Goal: Task Accomplishment & Management: Use online tool/utility

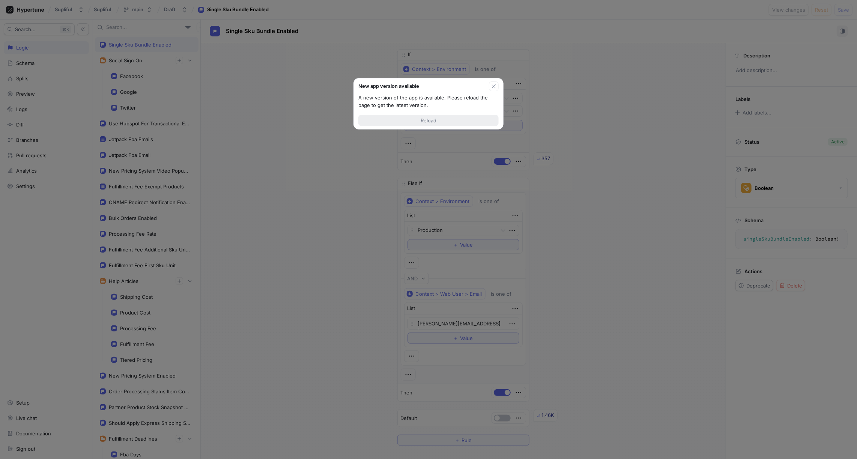
type textarea "x"
click at [429, 122] on span "Reload" at bounding box center [429, 120] width 16 height 5
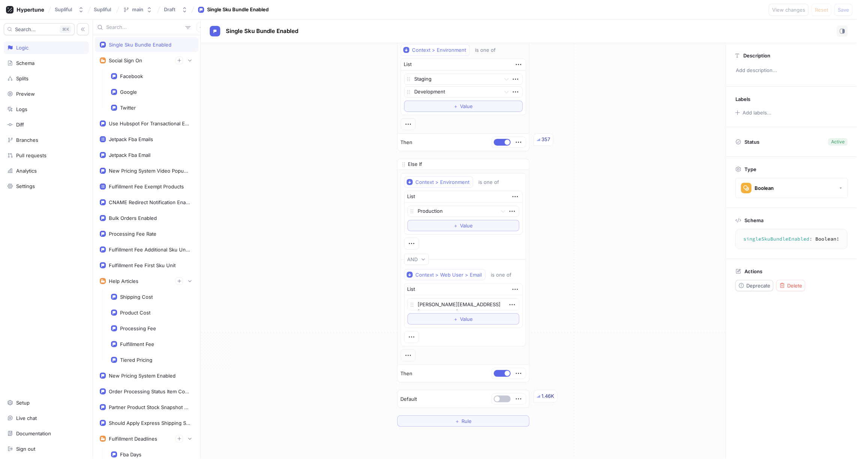
scroll to position [18, 0]
click at [572, 236] on div "If Context > Environment is one of List Staging Development To pick up a dragga…" at bounding box center [463, 229] width 525 height 409
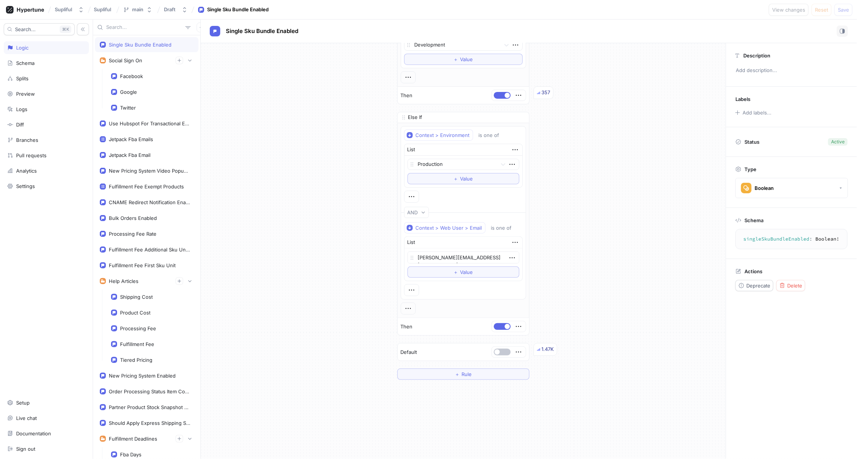
scroll to position [66, 0]
click at [454, 269] on span "＋" at bounding box center [456, 271] width 5 height 5
click at [437, 265] on textarea at bounding box center [463, 271] width 112 height 12
type textarea "x"
type textarea "[PERSON_NAME][EMAIL_ADDRESS][PERSON_NAME][DOMAIN_NAME]"
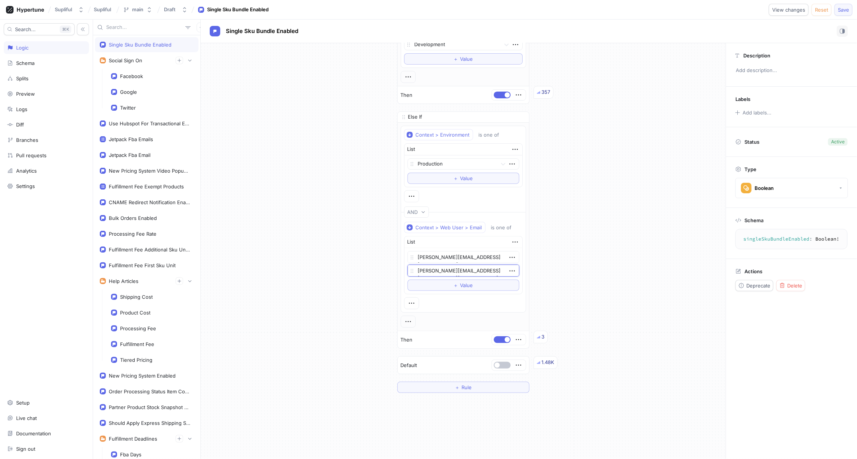
click at [845, 9] on span "Save" at bounding box center [843, 10] width 11 height 5
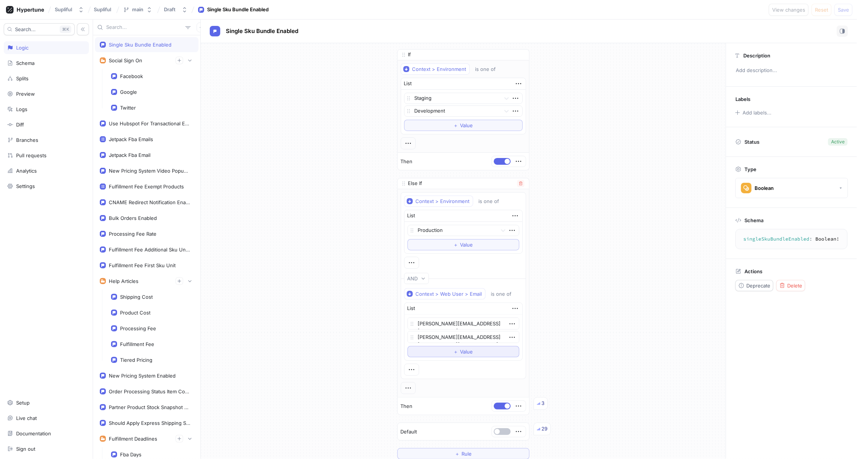
click at [450, 346] on button "＋ Value" at bounding box center [463, 351] width 112 height 11
click at [436, 345] on textarea at bounding box center [463, 350] width 112 height 12
type textarea "x"
type textarea "eh"
type textarea "x"
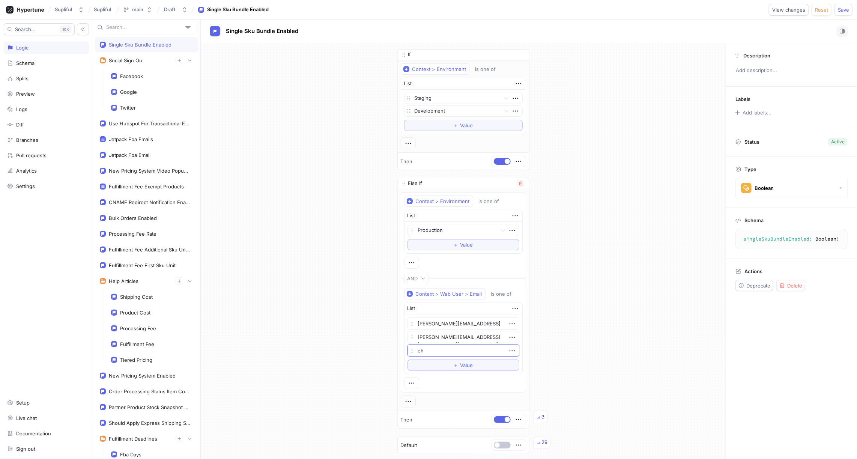
type textarea "ehs"
type textarea "x"
type textarea "ehsa"
type textarea "x"
type textarea "ehsan.ah"
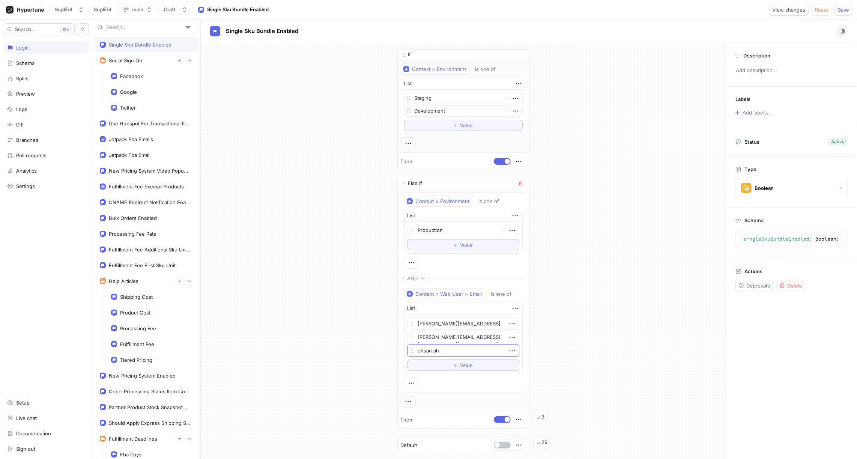
type textarea "x"
type textarea "ehsan.ah."
type textarea "x"
type textarea "[DOMAIN_NAME]"
type textarea "x"
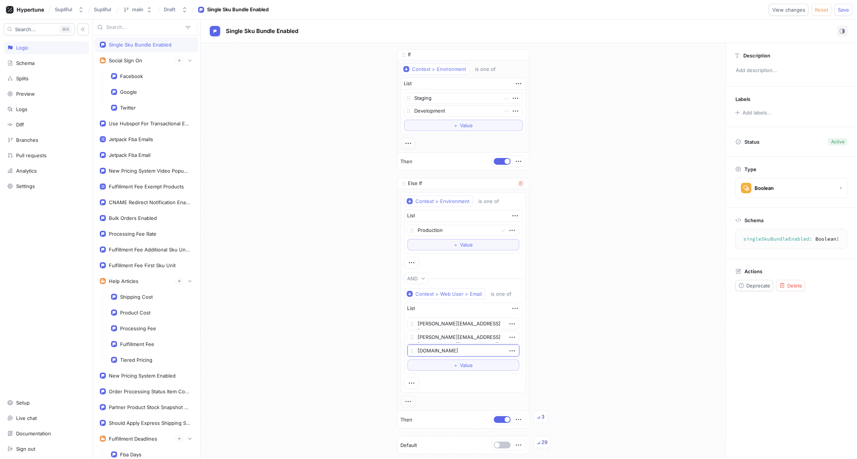
type textarea "[DOMAIN_NAME]@"
type textarea "x"
type textarea "[DOMAIN_NAME]@gm"
type textarea "x"
type textarea "[DOMAIN_NAME]@gma"
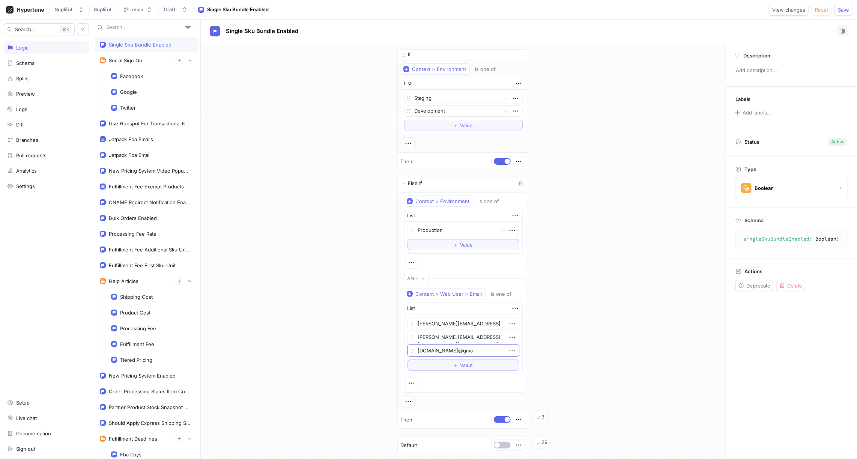
type textarea "x"
type textarea "[DOMAIN_NAME]@gmai"
type textarea "x"
type textarea "[DOMAIN_NAME][EMAIL_ADDRESS]"
type textarea "x"
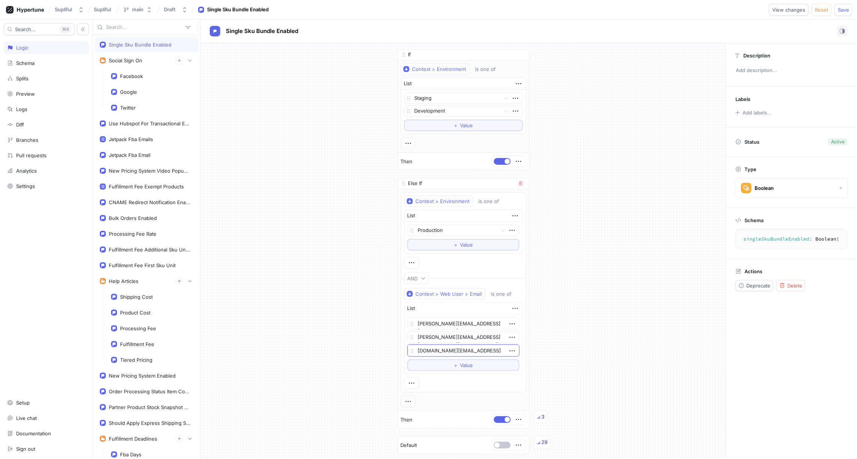
type textarea "[DOMAIN_NAME][EMAIL_ADDRESS]."
type textarea "x"
type textarea "[DOMAIN_NAME][EMAIL_ADDRESS][DOMAIN_NAME]"
type textarea "x"
type textarea "[DOMAIN_NAME][EMAIL_ADDRESS][DOMAIN_NAME]"
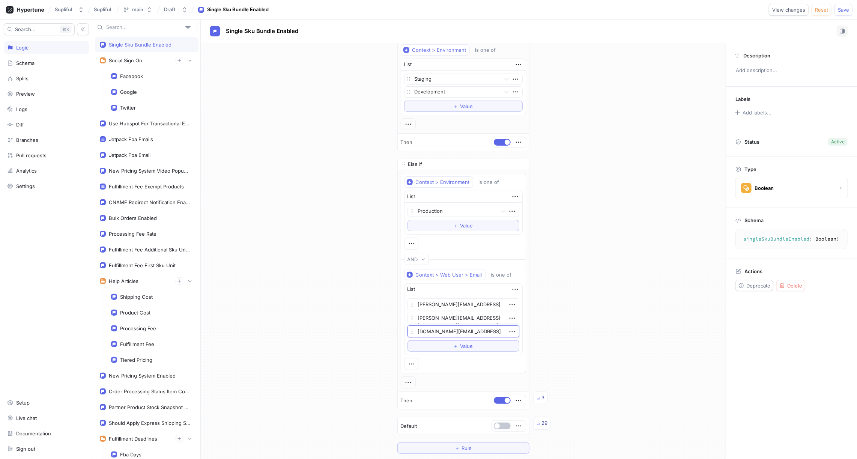
type textarea "x"
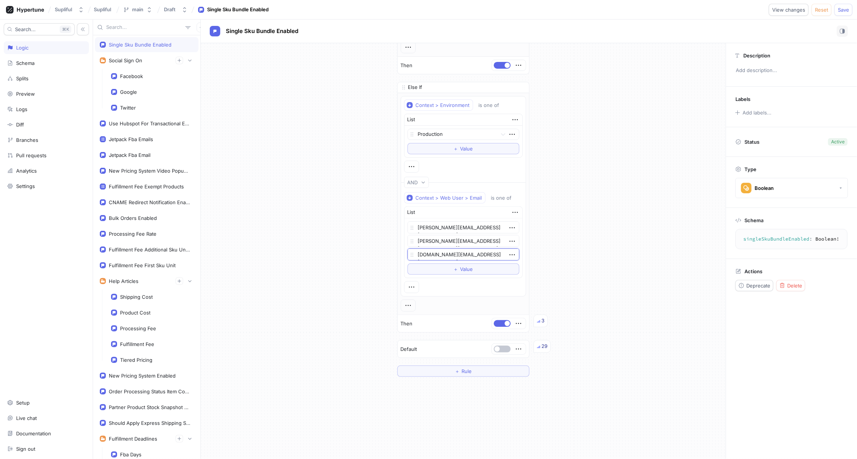
scroll to position [117, 0]
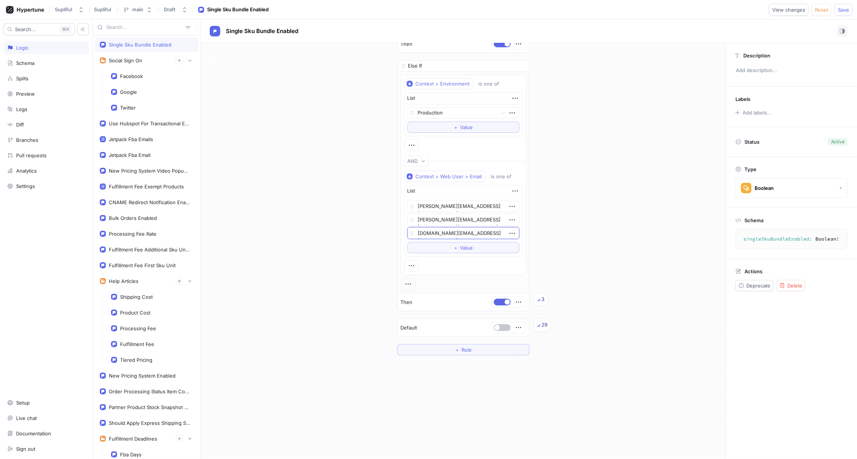
type textarea "[DOMAIN_NAME][EMAIL_ADDRESS][DOMAIN_NAME]"
click at [573, 244] on div "If Context > Environment is one of List Staging Development To pick up a dragga…" at bounding box center [463, 144] width 525 height 436
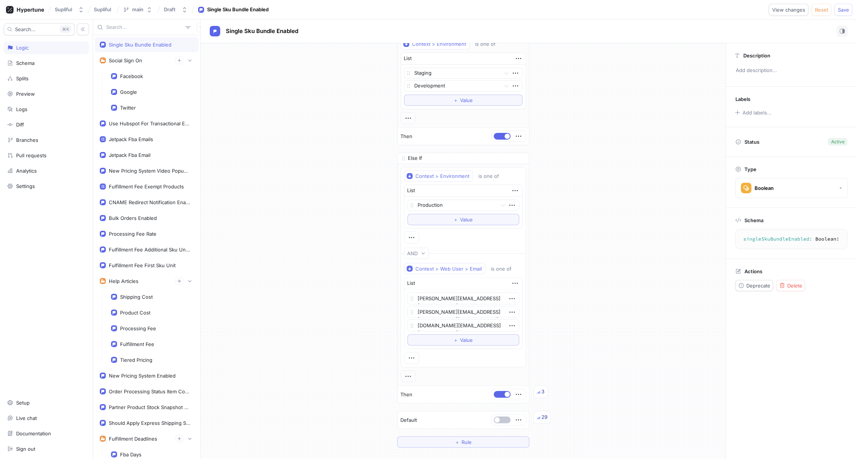
scroll to position [19, 0]
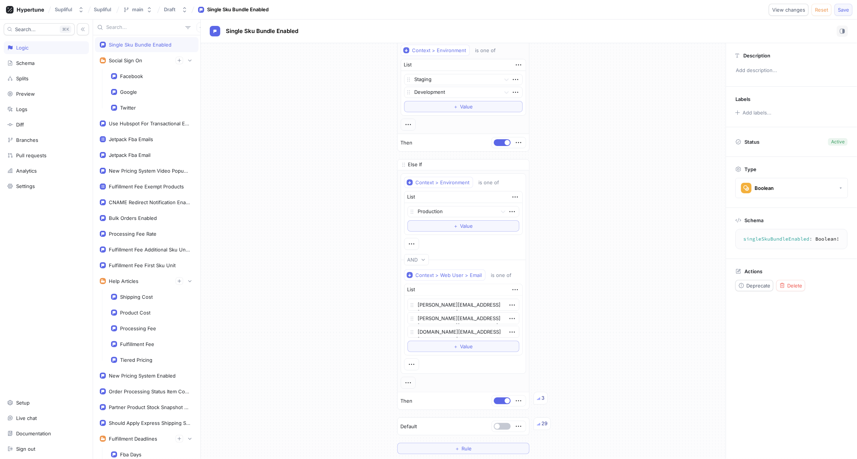
click at [842, 11] on span "Save" at bounding box center [843, 10] width 11 height 5
click at [449, 342] on button "＋ Value" at bounding box center [463, 346] width 112 height 11
click at [440, 341] on textarea at bounding box center [463, 345] width 112 height 12
type textarea "x"
type textarea "[EMAIL_ADDRESS][DOMAIN_NAME]"
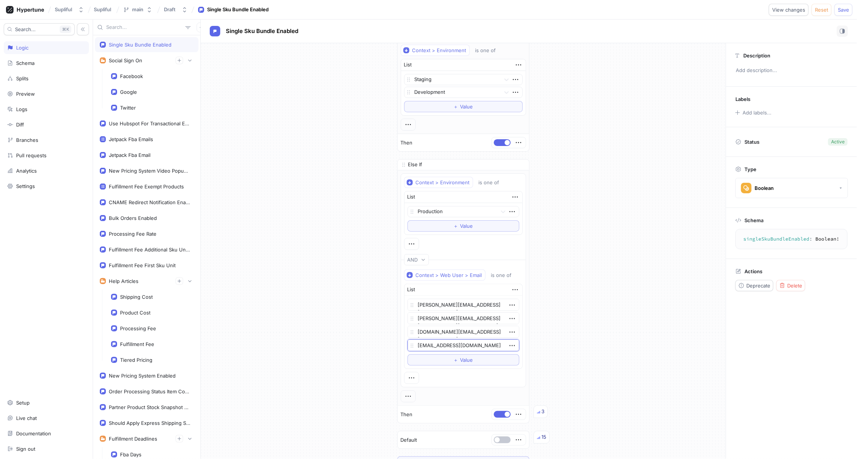
type textarea "x"
type textarea "[EMAIL_ADDRESS][DOMAIN_NAME]"
click at [843, 8] on span "Save" at bounding box center [843, 10] width 11 height 5
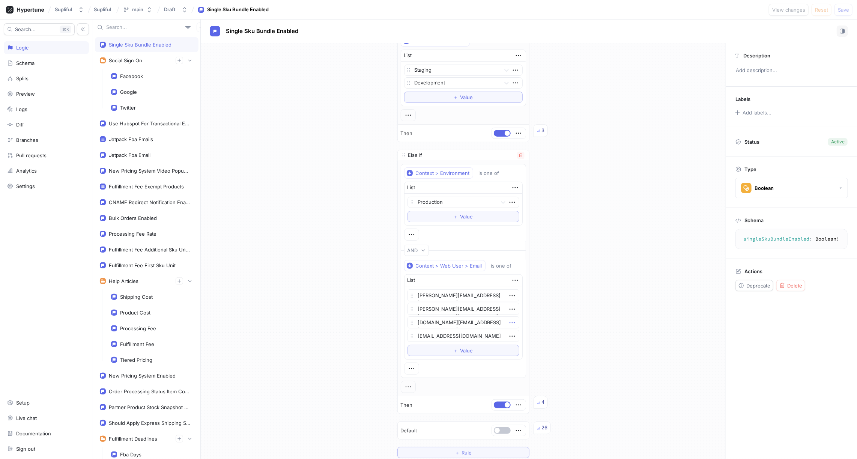
click at [512, 319] on icon "button" at bounding box center [512, 323] width 8 height 8
click at [521, 331] on p "Delete" at bounding box center [525, 332] width 15 height 8
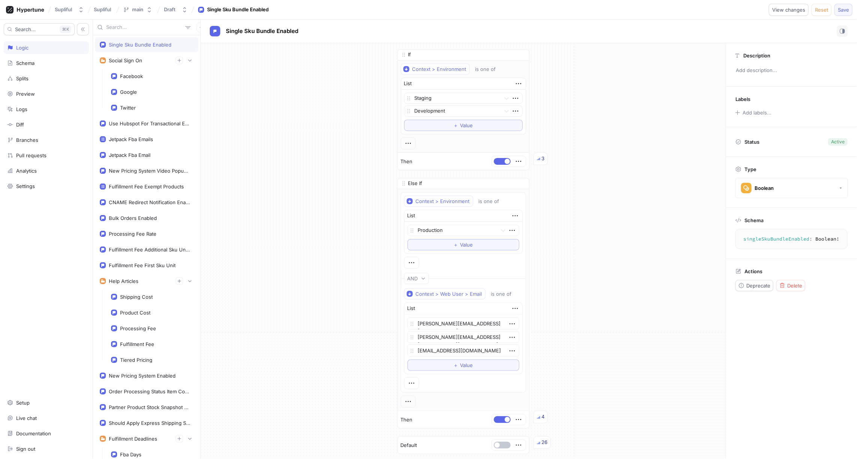
click at [846, 10] on span "Save" at bounding box center [843, 10] width 11 height 5
click at [175, 11] on div "Draft" at bounding box center [170, 9] width 12 height 6
click at [183, 7] on icon "button" at bounding box center [185, 10] width 6 height 6
click at [145, 9] on button "main" at bounding box center [137, 9] width 35 height 12
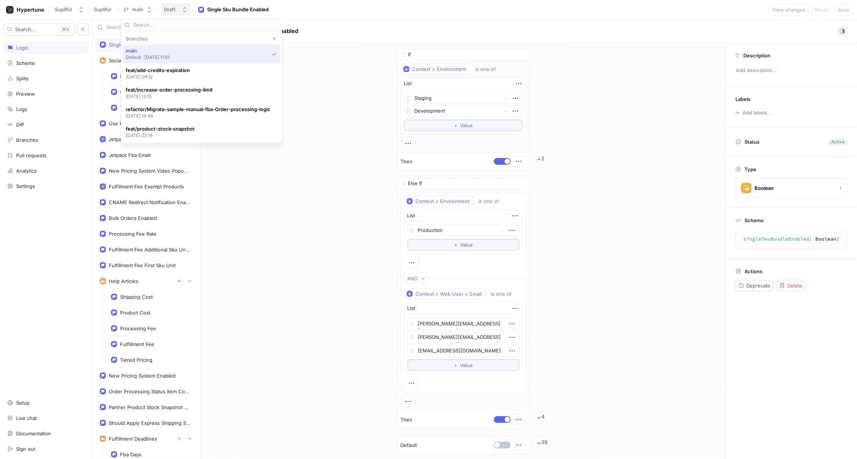
click at [179, 5] on button "Draft" at bounding box center [176, 9] width 30 height 12
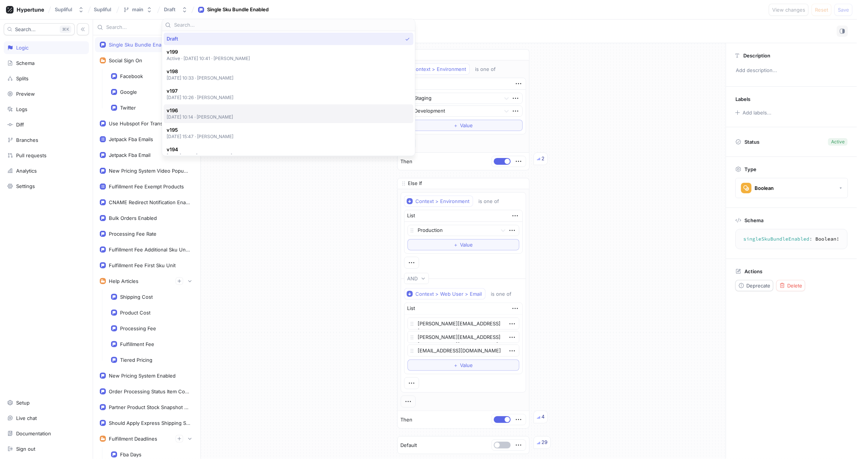
scroll to position [10, 0]
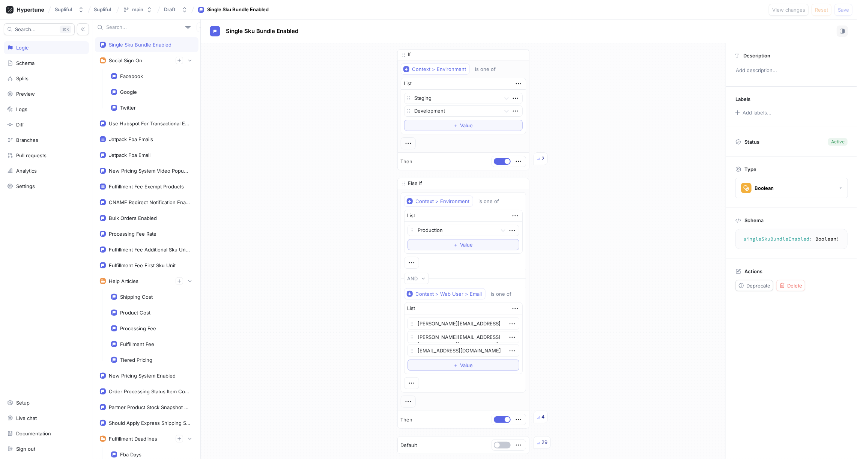
click at [264, 203] on div "If Context > Environment is one of List Staging Development To pick up a dragga…" at bounding box center [463, 261] width 525 height 436
click at [183, 6] on button "Draft" at bounding box center [176, 9] width 30 height 12
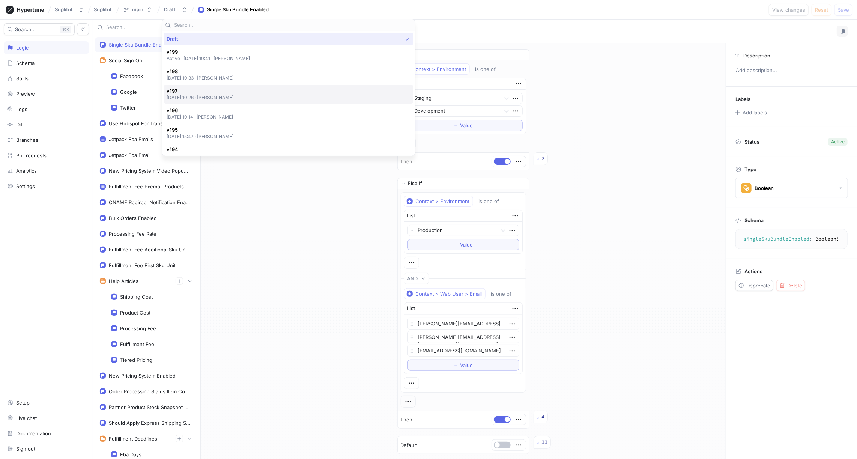
scroll to position [18, 0]
type textarea "x"
click at [226, 98] on p "[DATE] 10:14 ‧ [PERSON_NAME]" at bounding box center [200, 99] width 67 height 6
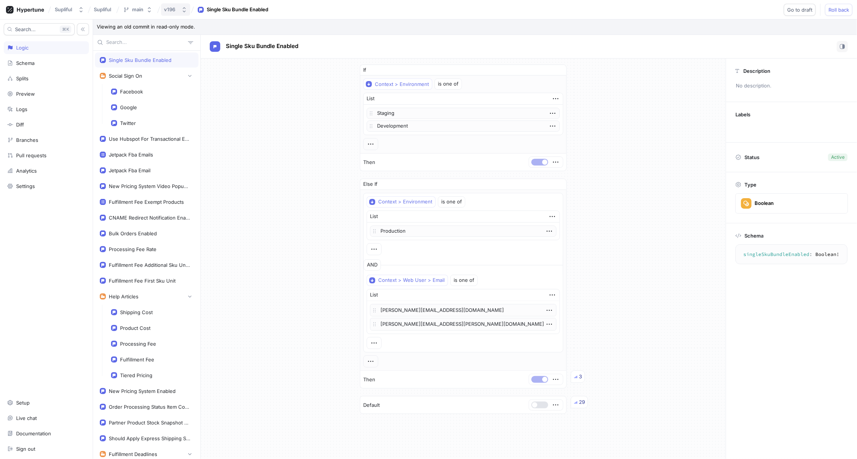
click at [175, 8] on div "v196" at bounding box center [169, 9] width 11 height 6
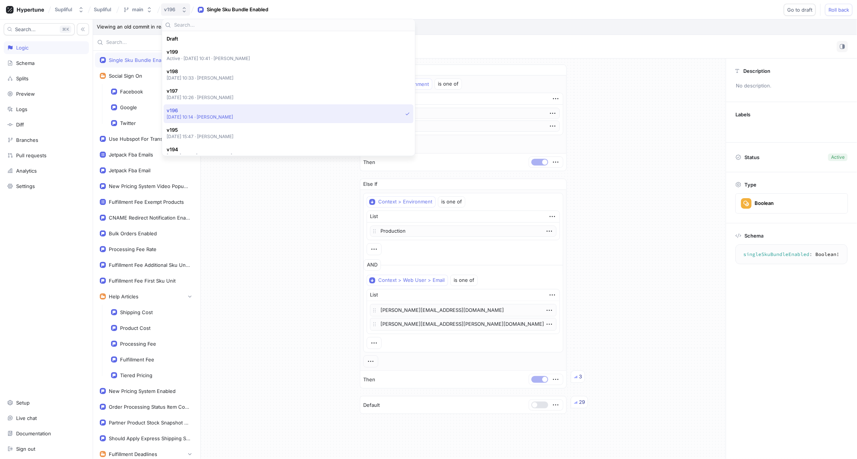
scroll to position [72, 0]
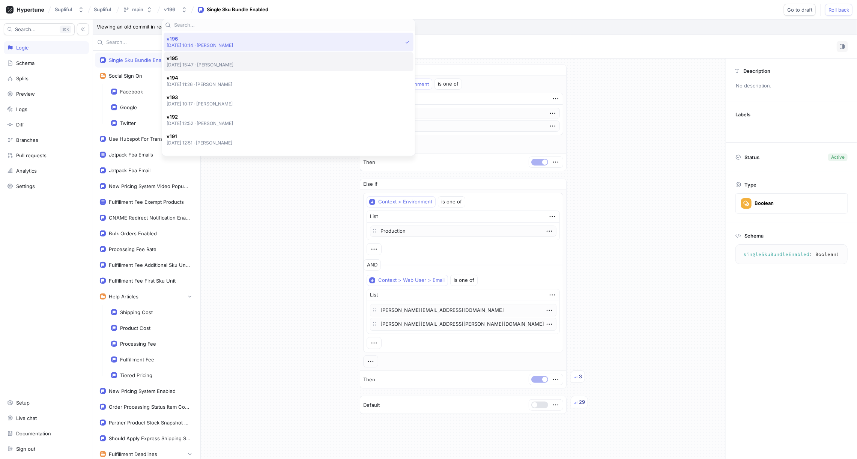
click at [233, 63] on p "[DATE] 15:47 ‧ [PERSON_NAME]" at bounding box center [200, 65] width 67 height 6
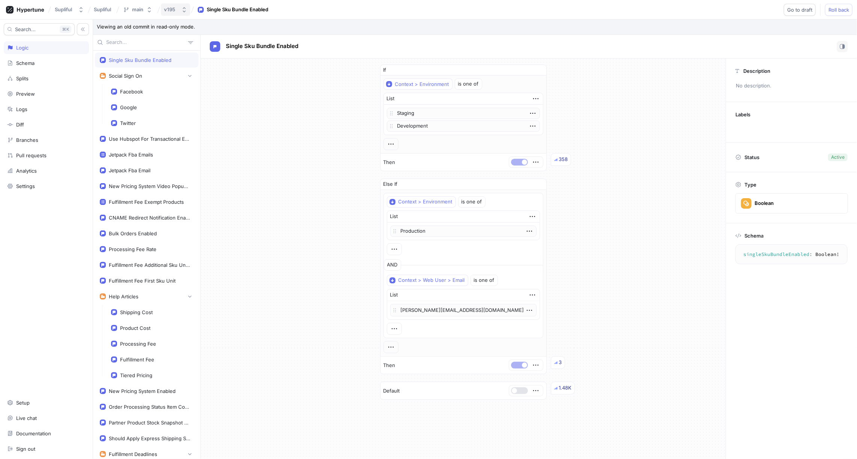
click at [179, 8] on button "v195" at bounding box center [175, 9] width 29 height 12
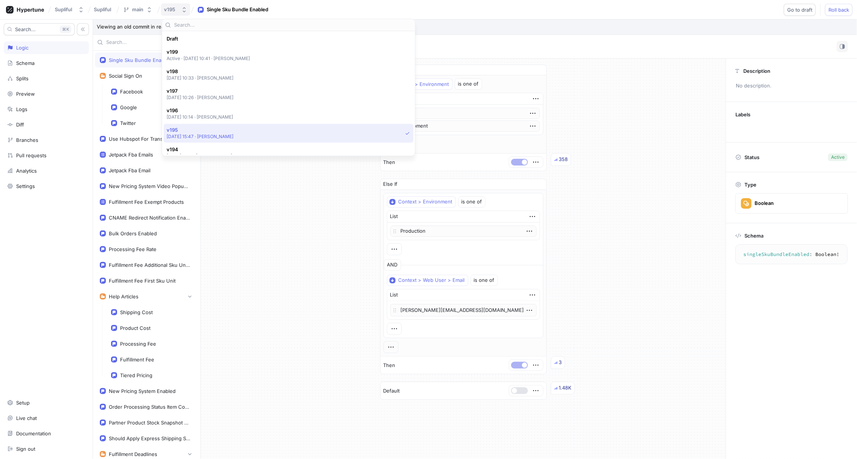
scroll to position [91, 0]
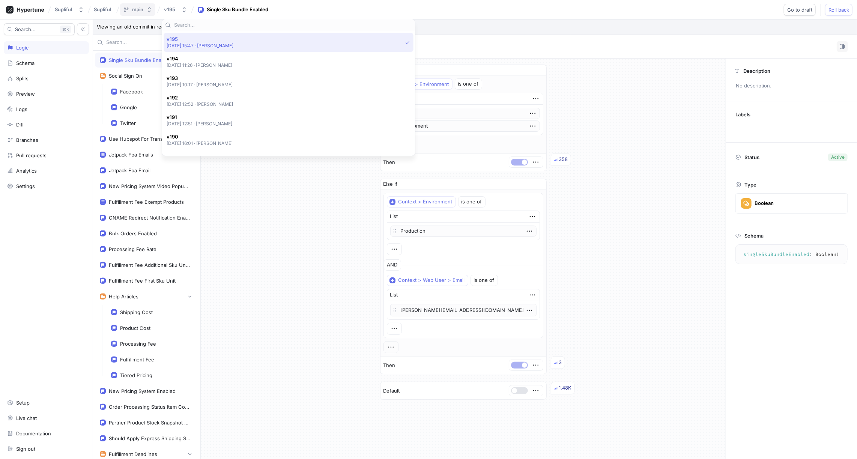
click at [135, 12] on div "main" at bounding box center [137, 9] width 11 height 6
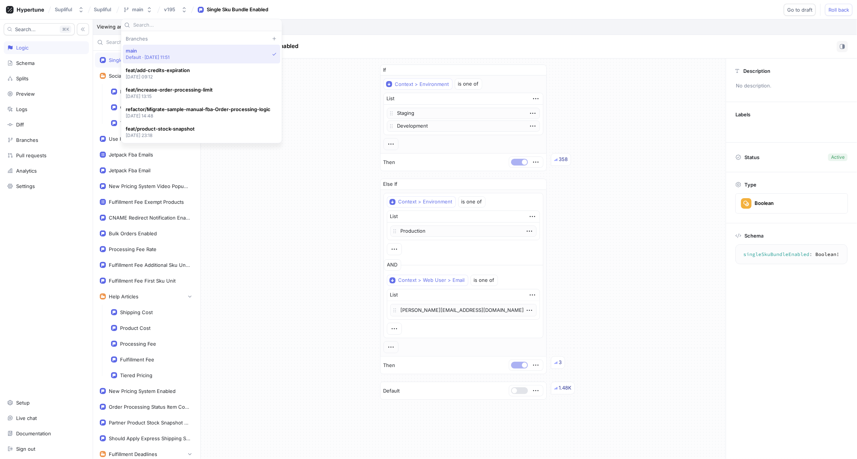
click at [306, 9] on div "Supliful Supliful main v195 Single Sku Bundle Enabled Go to draft Roll back" at bounding box center [428, 10] width 857 height 20
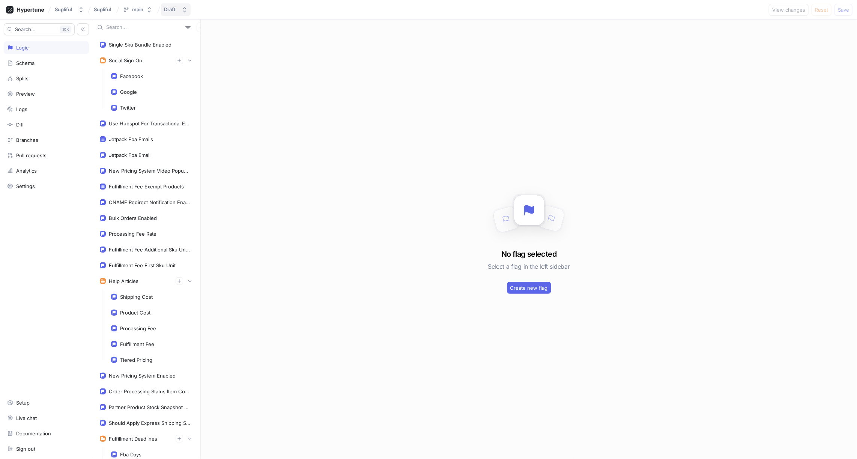
click at [185, 8] on icon "button" at bounding box center [185, 10] width 6 height 6
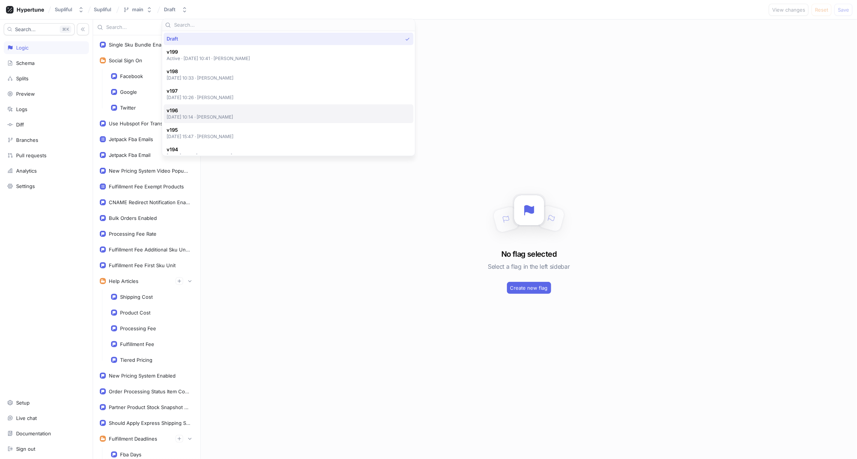
click at [224, 113] on span "v196" at bounding box center [200, 110] width 67 height 6
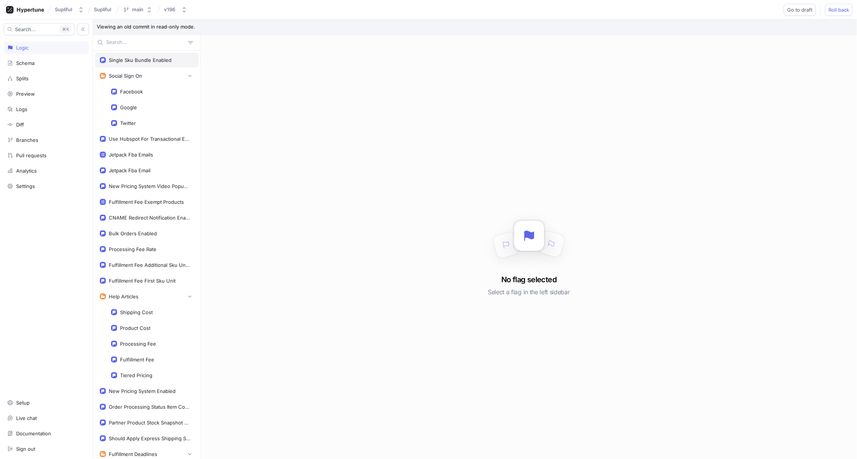
click at [157, 60] on div "Single Sku Bundle Enabled" at bounding box center [140, 60] width 63 height 6
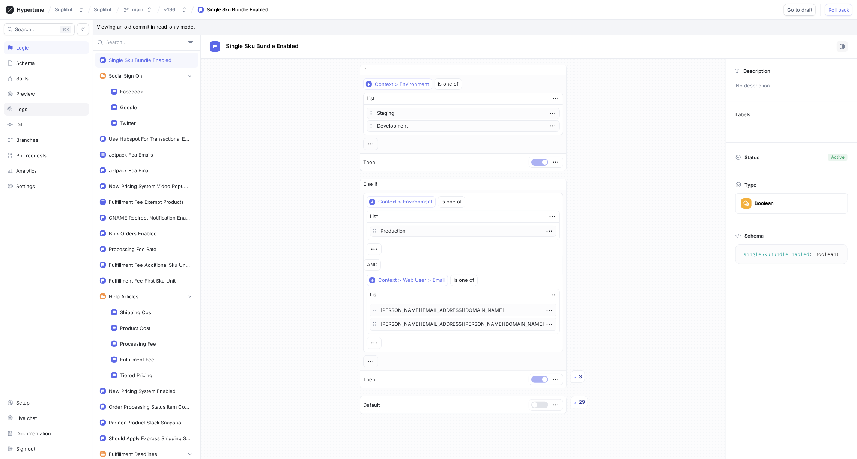
click at [30, 107] on div "Logs" at bounding box center [46, 109] width 78 height 6
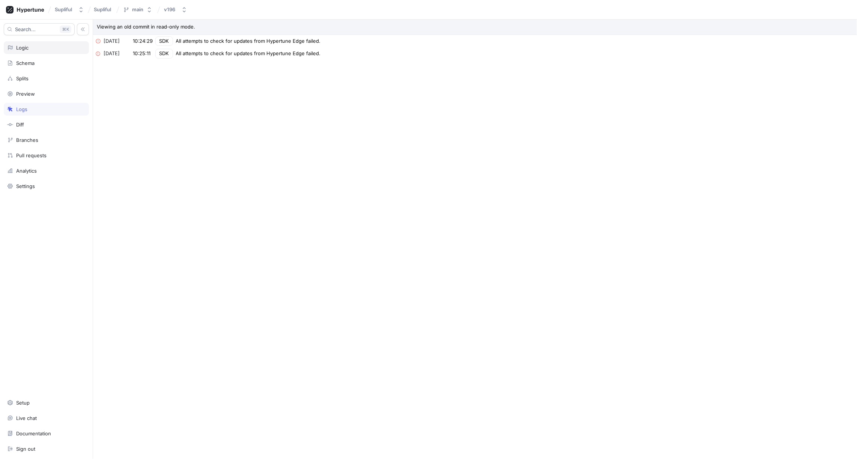
click at [34, 48] on div "Logic" at bounding box center [46, 48] width 78 height 6
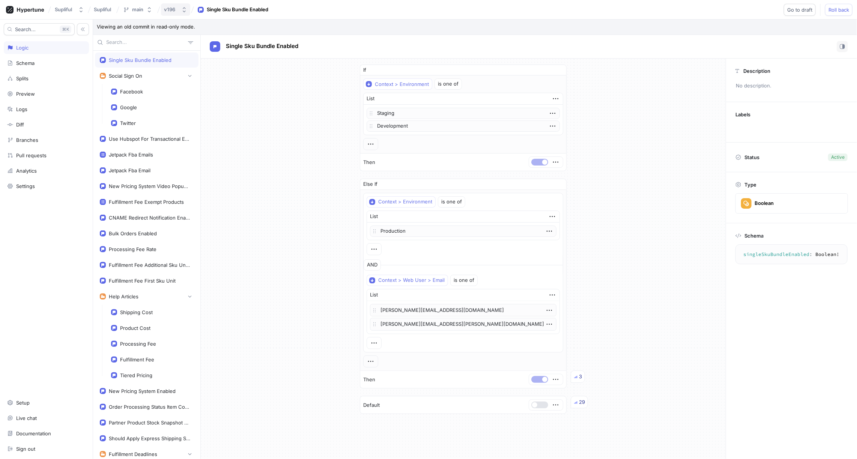
click at [182, 11] on icon "button" at bounding box center [184, 10] width 6 height 6
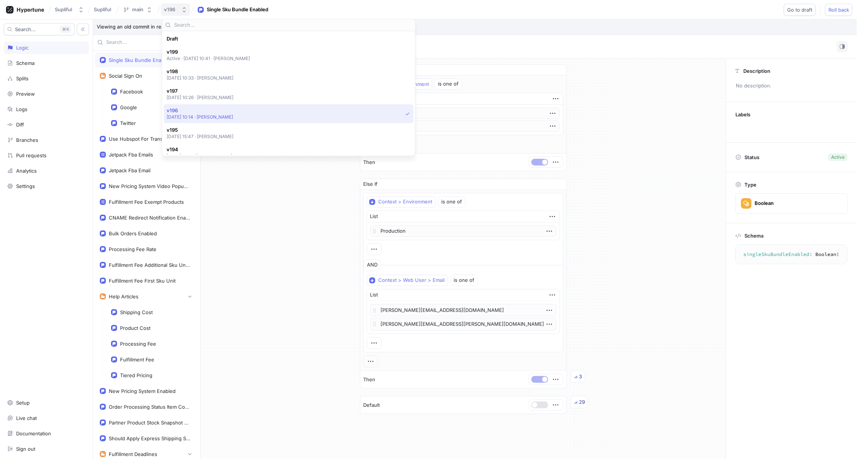
scroll to position [72, 0]
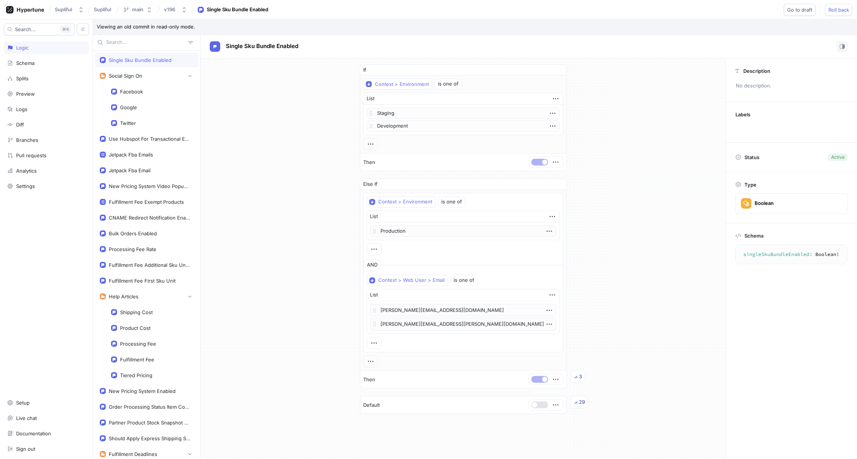
click at [287, 210] on div "If Context > Environment is one of List Staging Development To pick up a dragga…" at bounding box center [463, 239] width 525 height 361
click at [175, 8] on div "v196" at bounding box center [169, 9] width 11 height 6
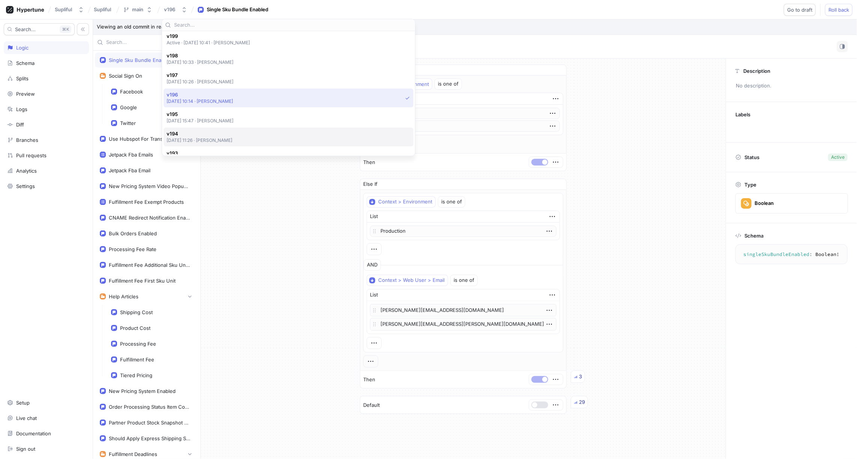
scroll to position [0, 0]
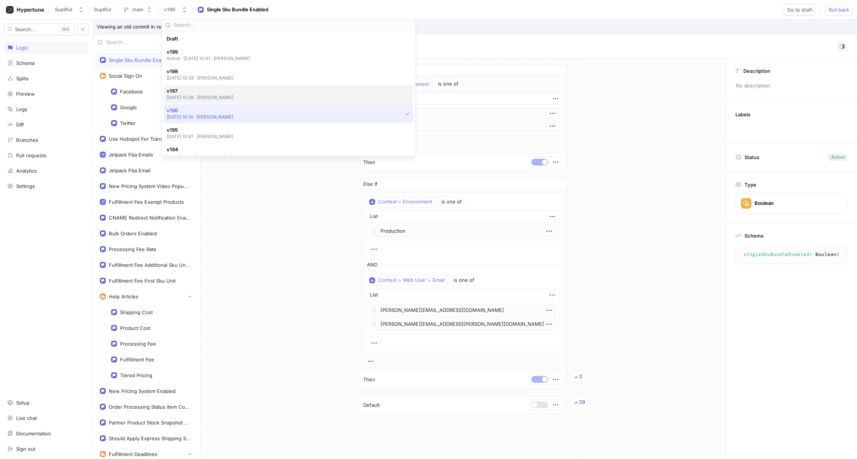
click at [220, 97] on p "[DATE] 10:26 ‧ [PERSON_NAME]" at bounding box center [200, 97] width 67 height 6
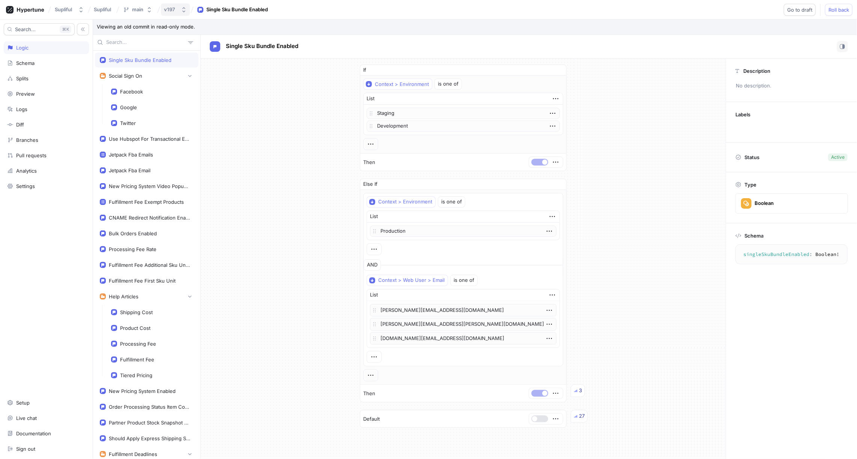
click at [183, 11] on icon "button" at bounding box center [184, 10] width 6 height 6
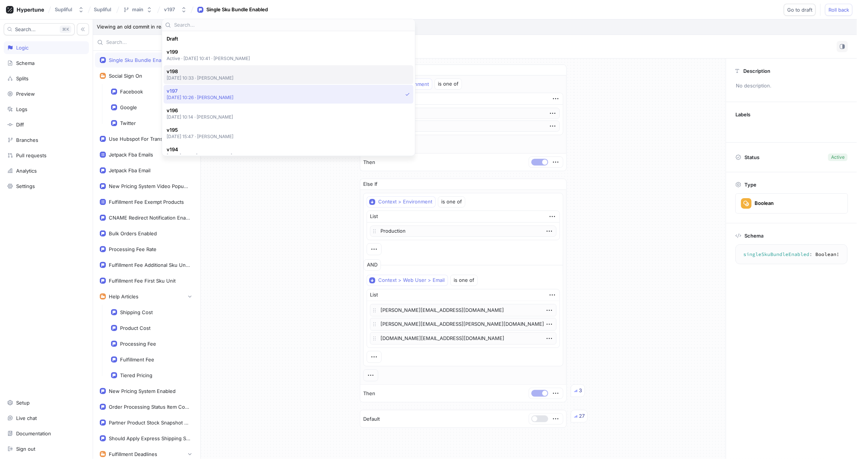
click at [202, 72] on span "v198" at bounding box center [200, 71] width 67 height 6
